Goal: Task Accomplishment & Management: Use online tool/utility

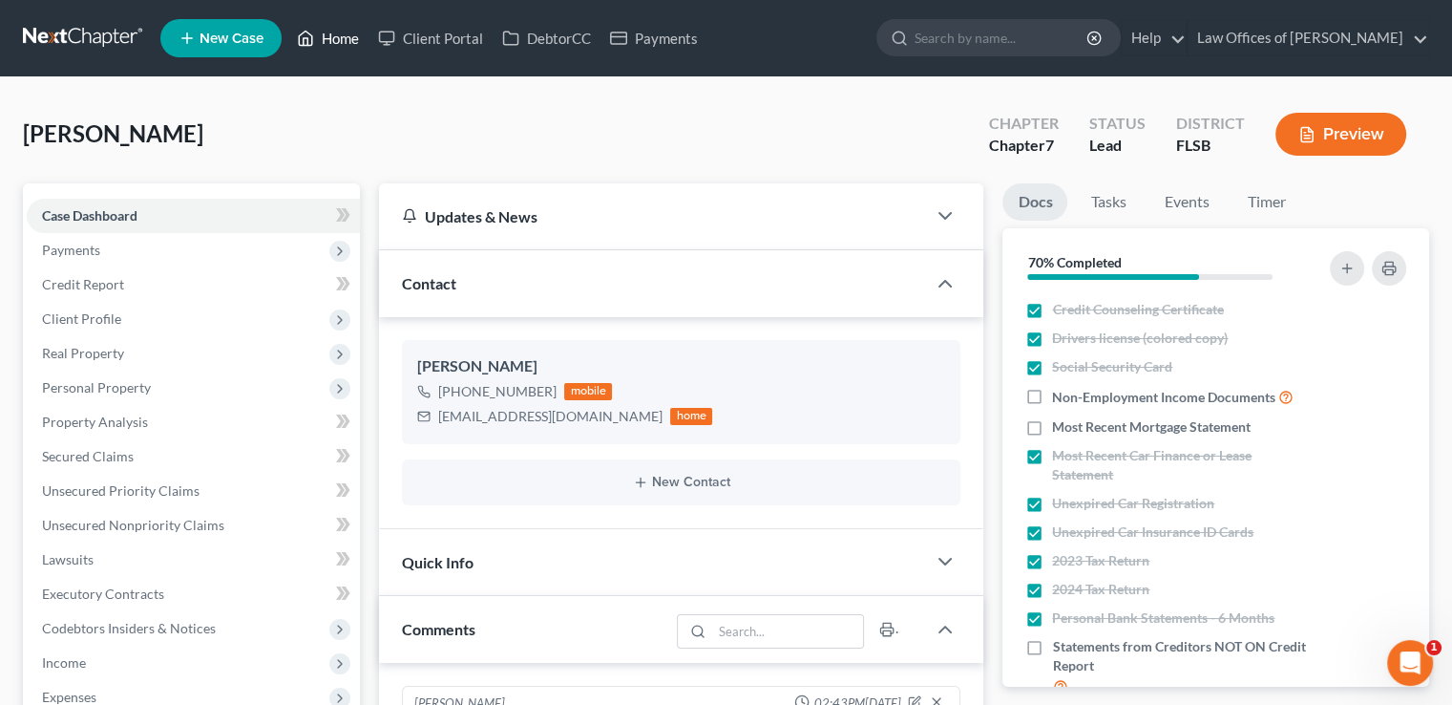
click at [328, 36] on link "Home" at bounding box center [327, 38] width 81 height 34
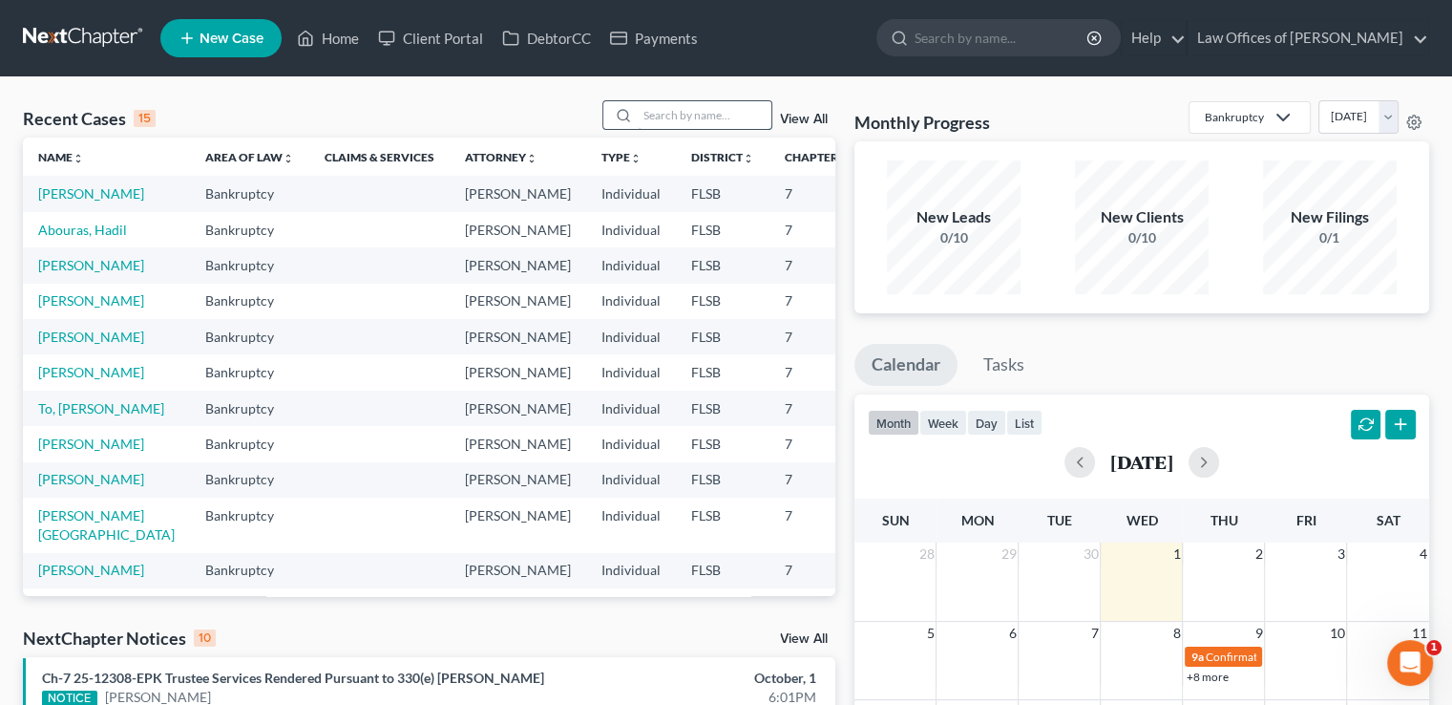
click at [722, 119] on input "search" at bounding box center [705, 115] width 134 height 28
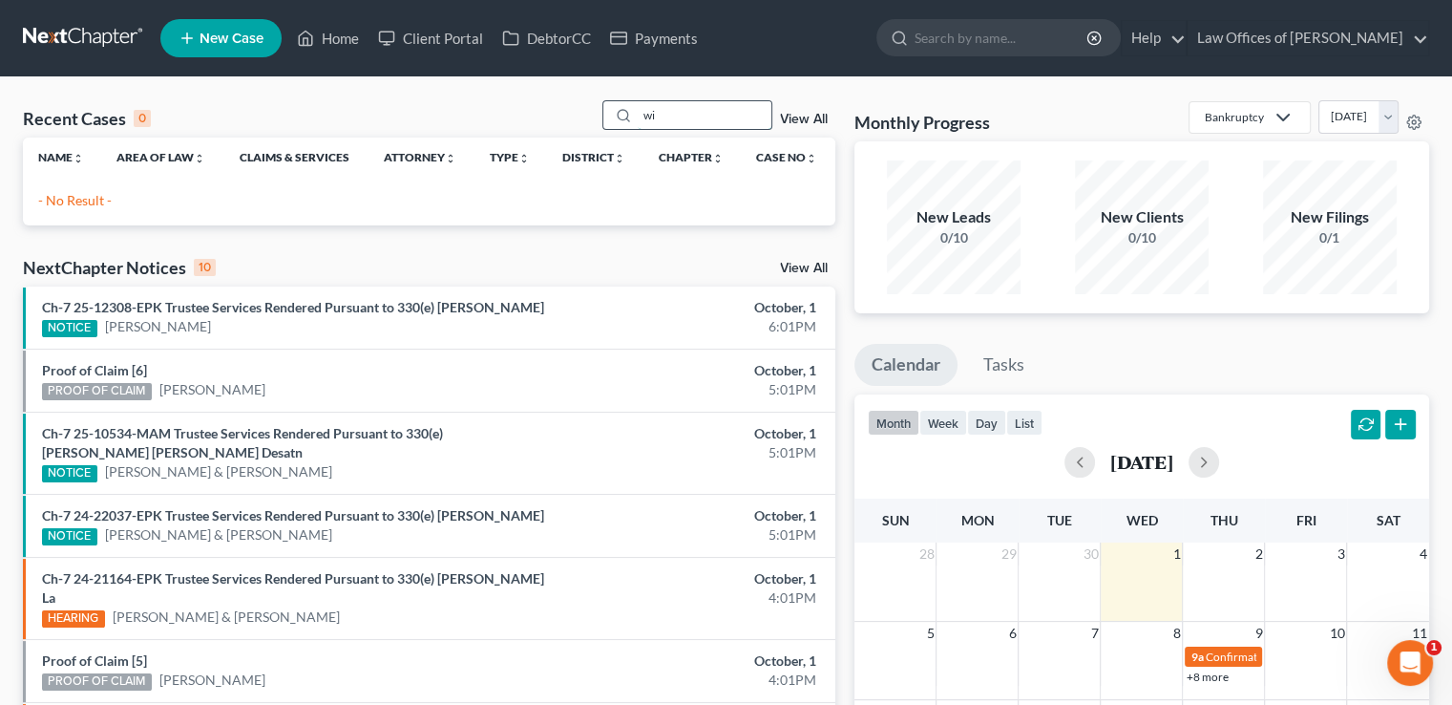
type input "w"
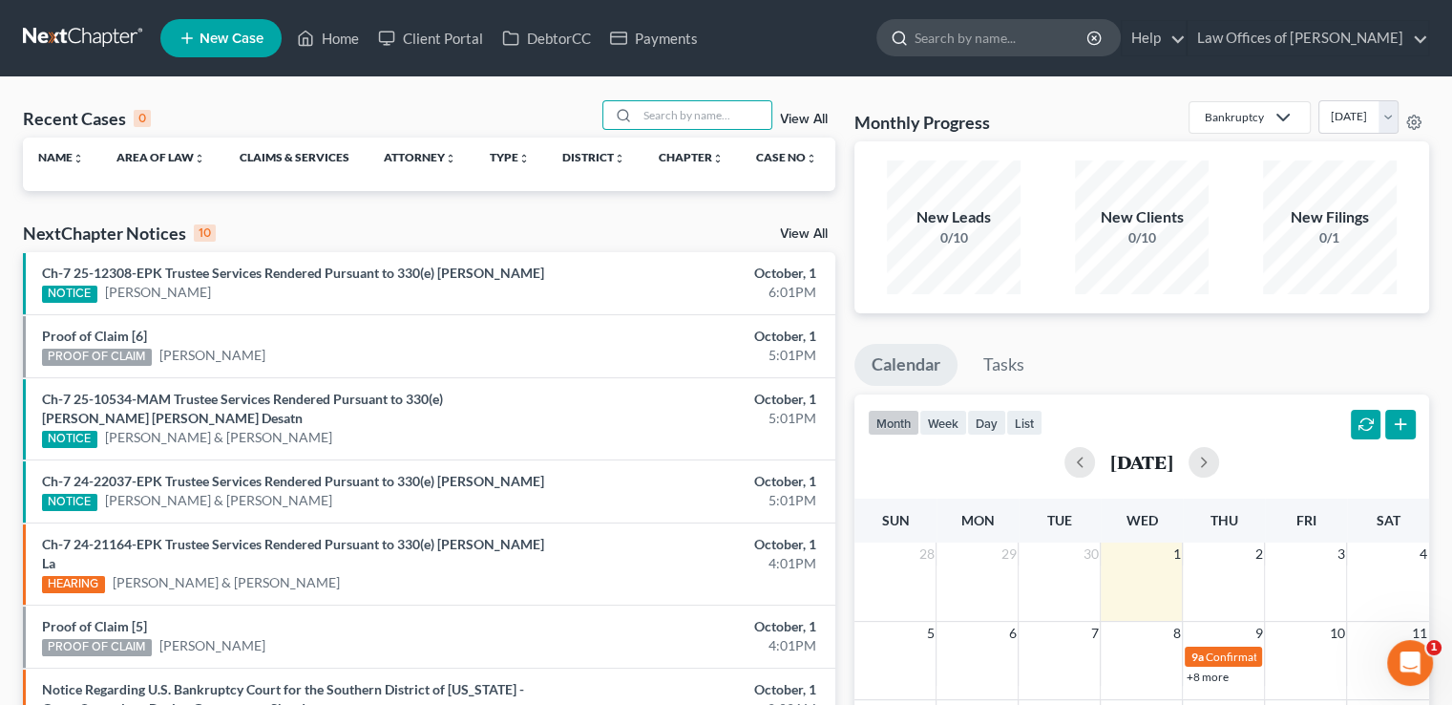
click at [969, 24] on input "search" at bounding box center [1002, 37] width 175 height 35
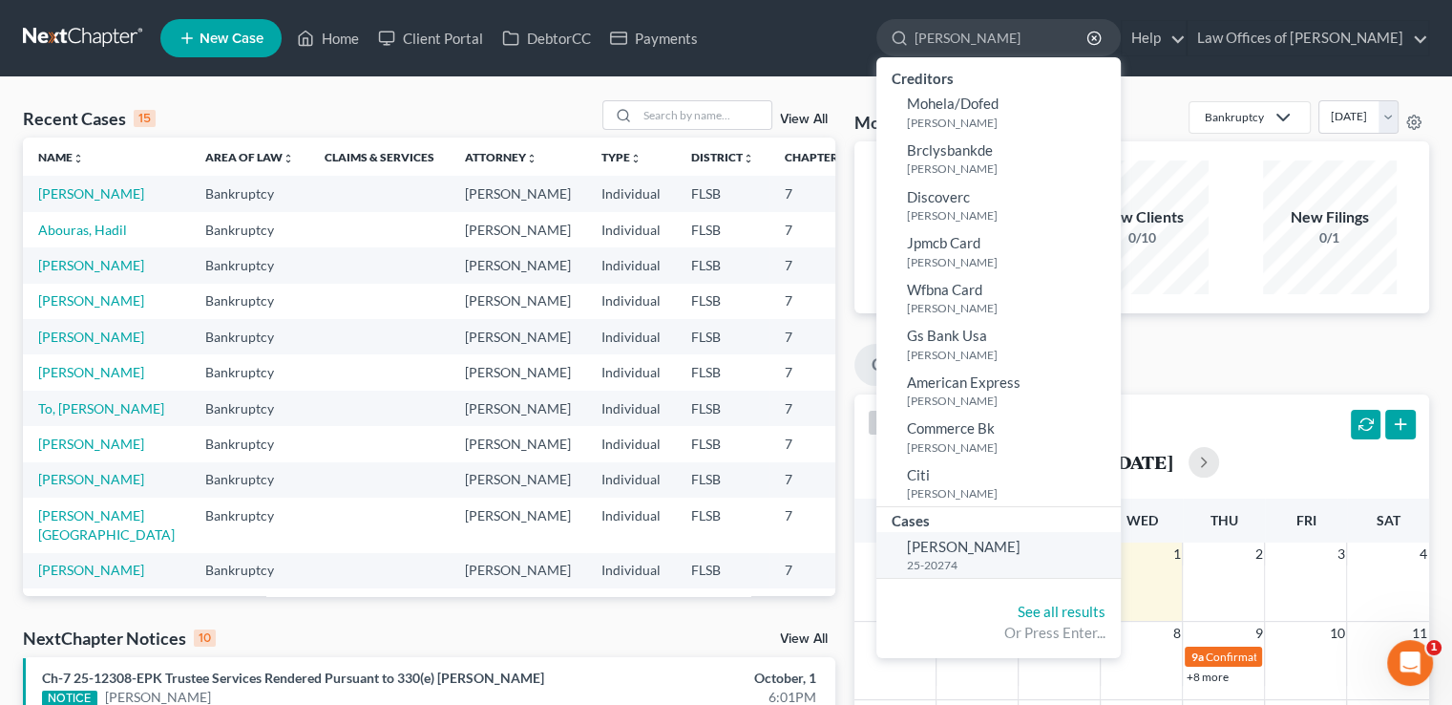
type input "[PERSON_NAME]"
click at [995, 539] on span "[PERSON_NAME]" at bounding box center [964, 545] width 114 height 17
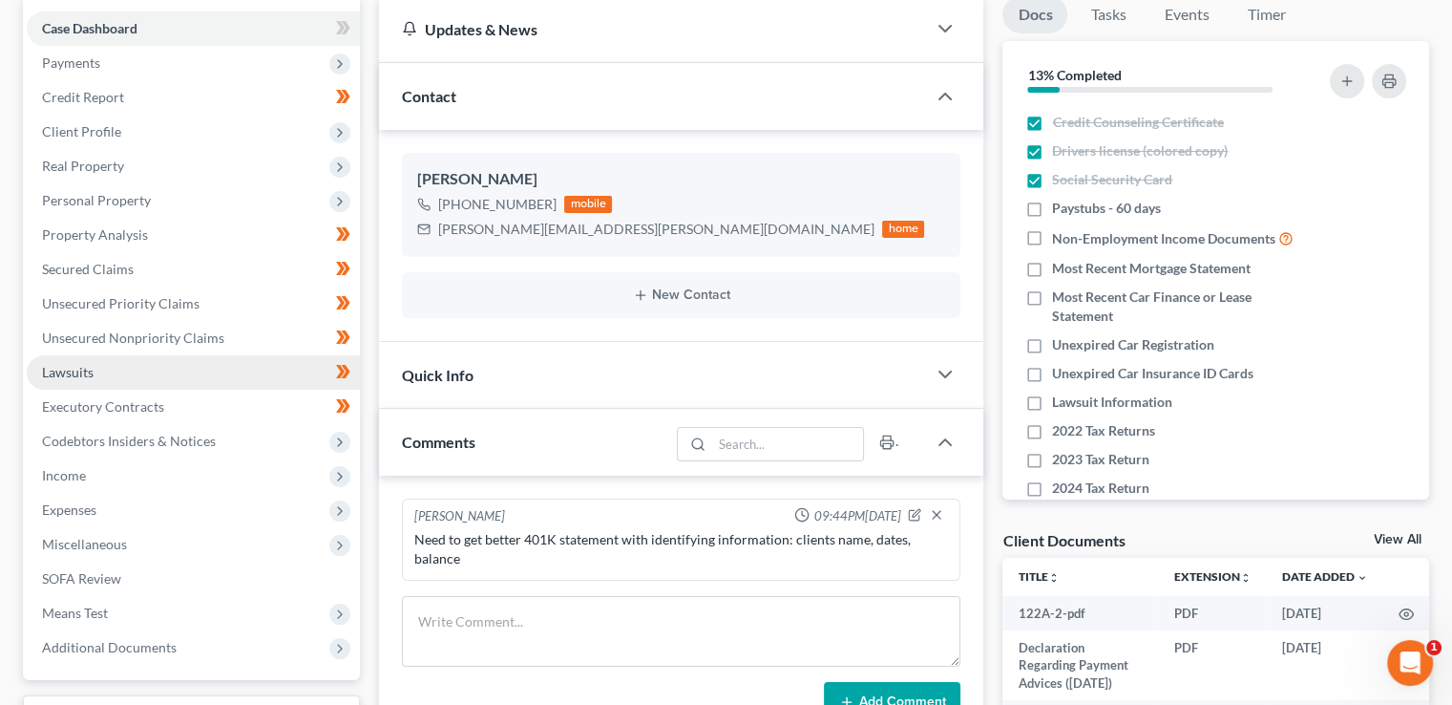
scroll to position [189, 0]
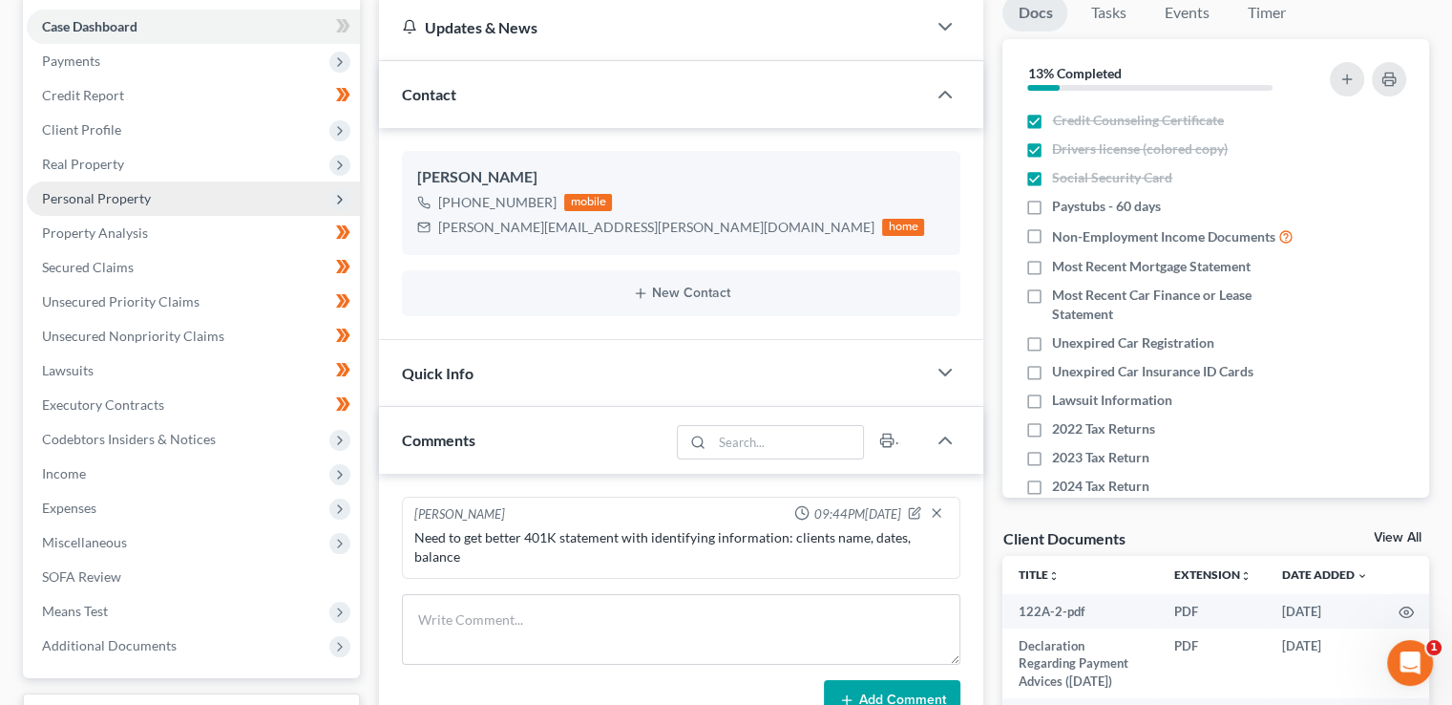
click at [119, 202] on span "Personal Property" at bounding box center [96, 198] width 109 height 16
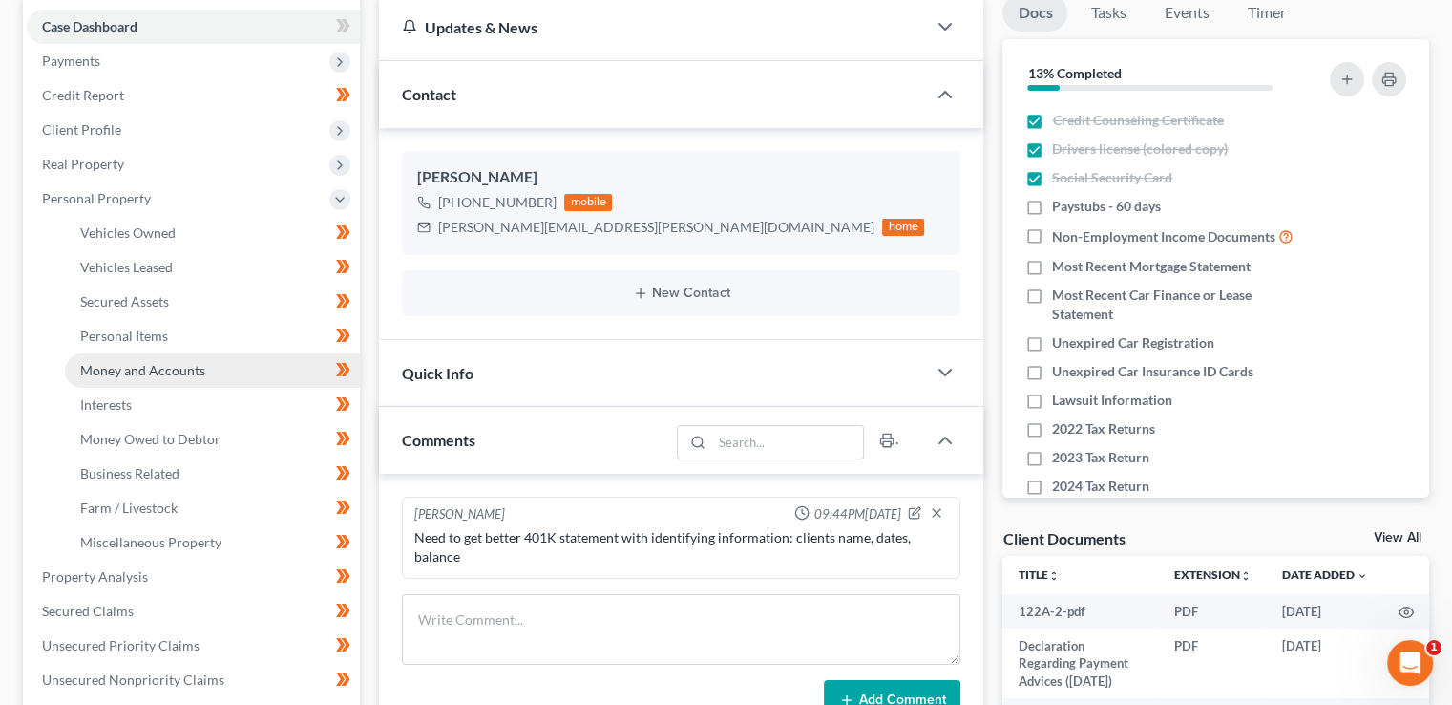
click at [133, 368] on span "Money and Accounts" at bounding box center [142, 370] width 125 height 16
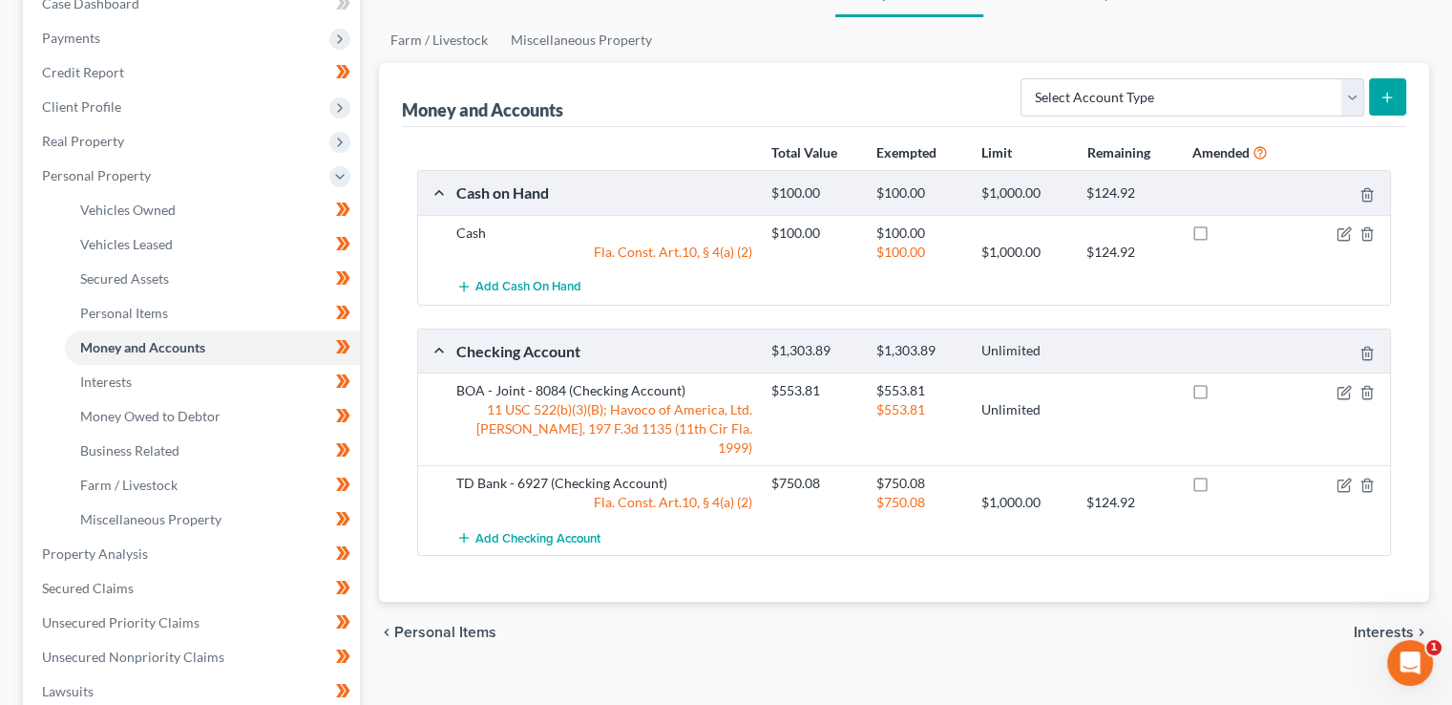
scroll to position [213, 0]
click at [106, 387] on span "Interests" at bounding box center [106, 380] width 52 height 16
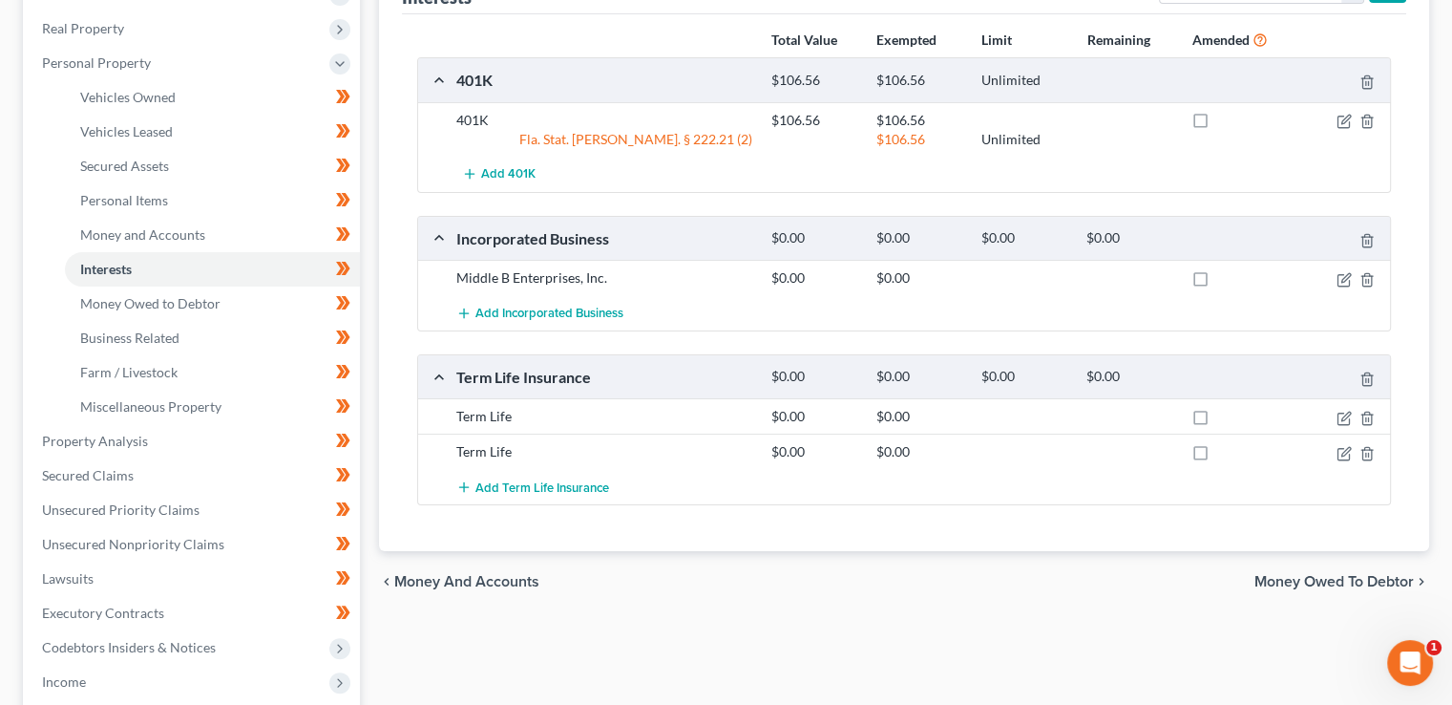
scroll to position [340, 0]
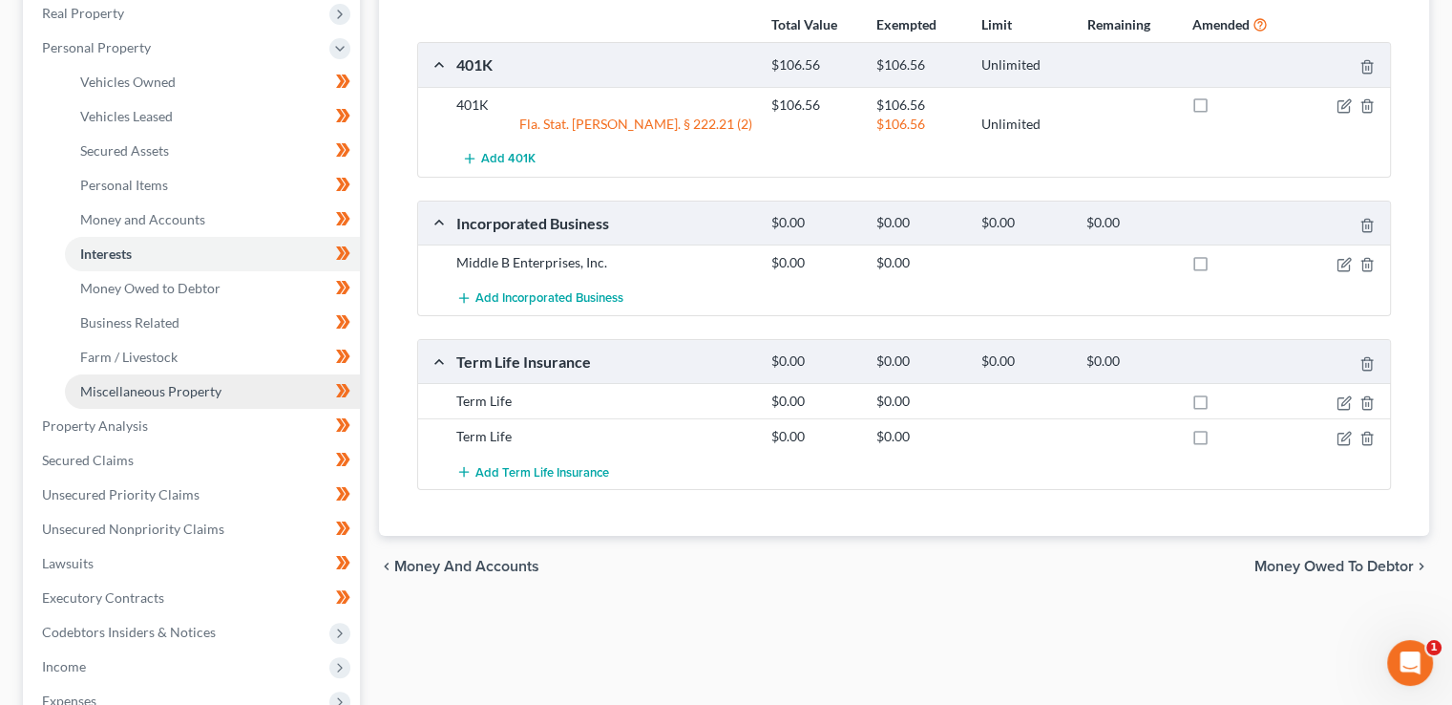
click at [201, 402] on link "Miscellaneous Property" at bounding box center [212, 391] width 295 height 34
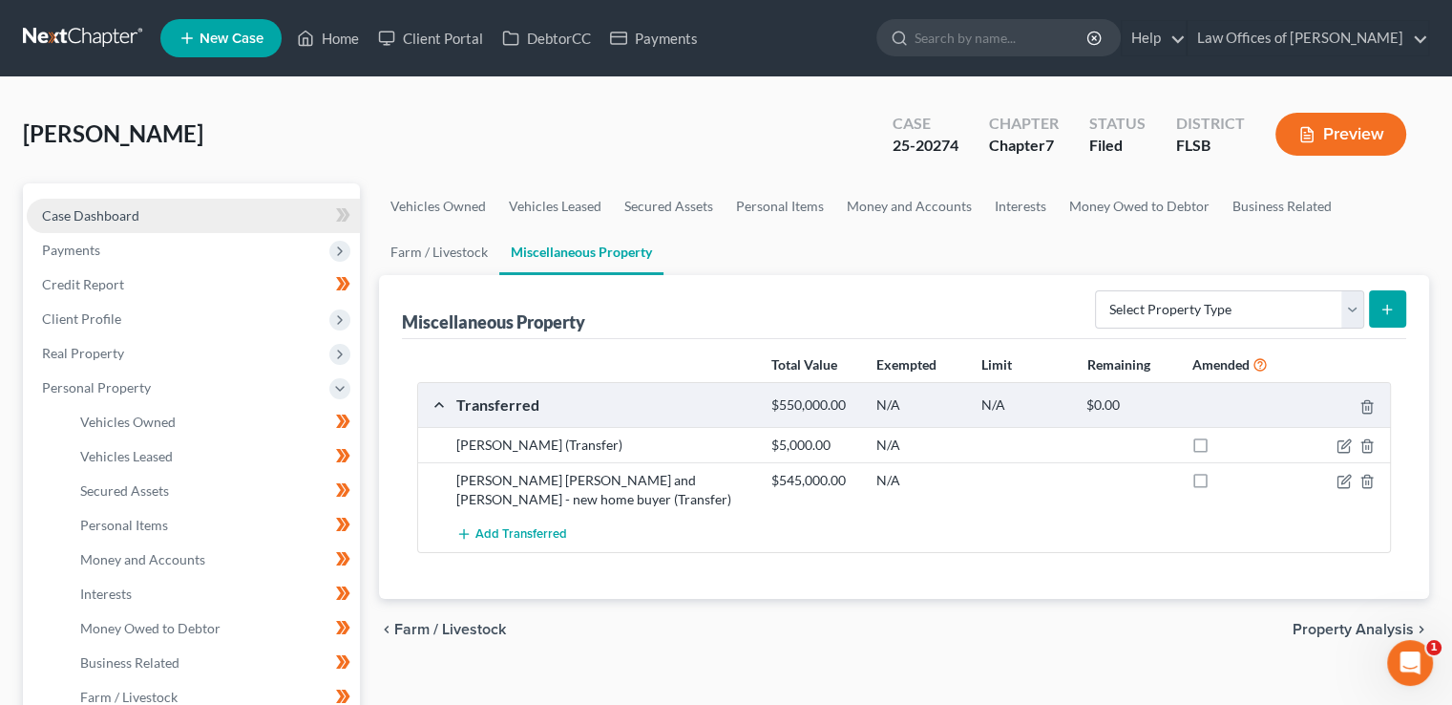
click at [158, 211] on link "Case Dashboard" at bounding box center [193, 216] width 333 height 34
